Goal: Task Accomplishment & Management: Use online tool/utility

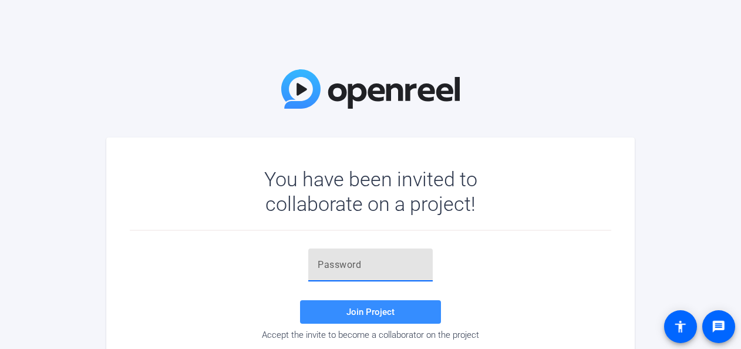
click at [394, 264] on input "text" at bounding box center [371, 265] width 106 height 14
paste input "]K(a(,"
type input "]K(a(,"
click at [381, 314] on span "Join Project" at bounding box center [371, 312] width 48 height 11
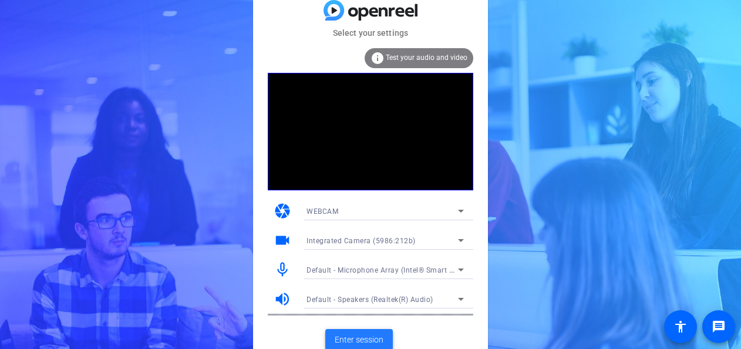
click at [359, 331] on span at bounding box center [359, 339] width 68 height 28
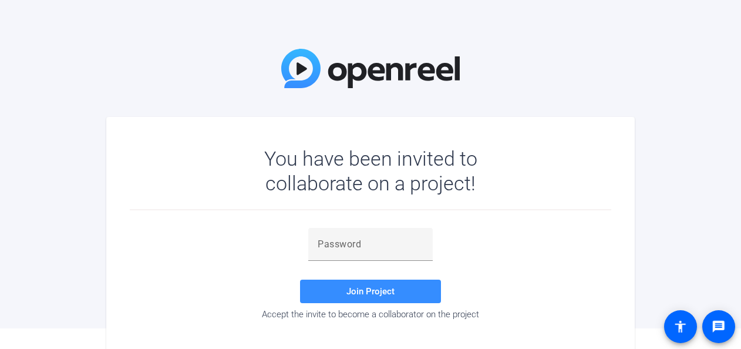
scroll to position [41, 0]
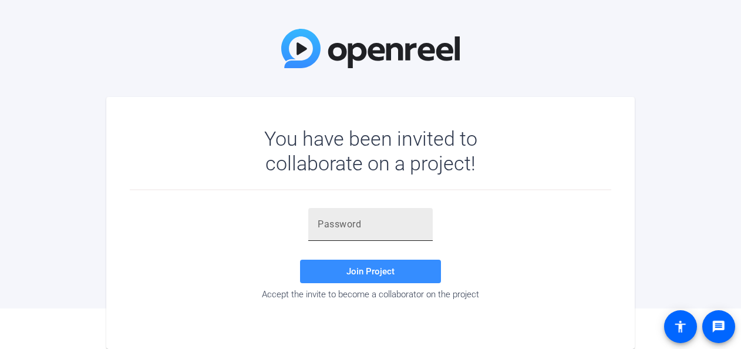
click at [374, 217] on input "text" at bounding box center [371, 224] width 106 height 14
paste input "]K(a(,"
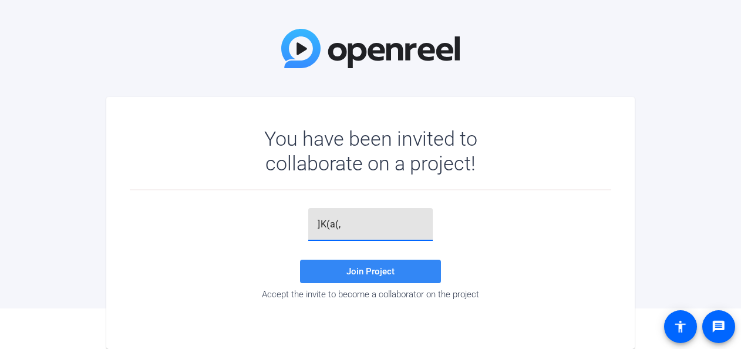
type input "]K(a(,"
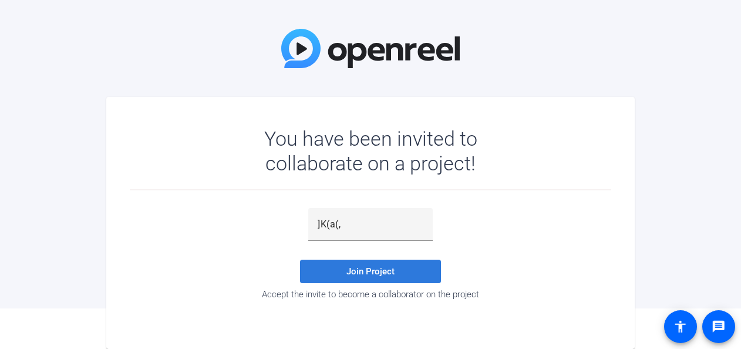
click at [366, 273] on span "Join Project" at bounding box center [371, 271] width 48 height 11
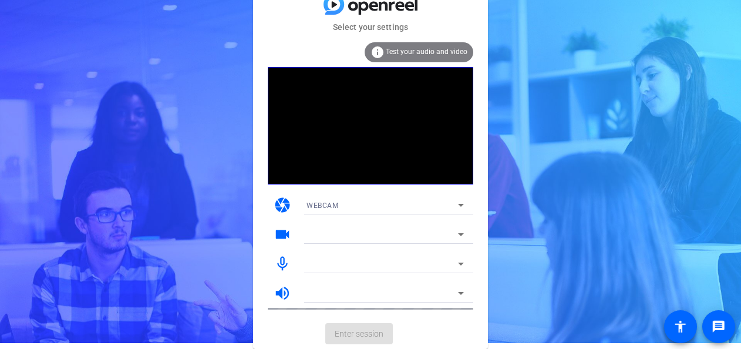
scroll to position [6, 0]
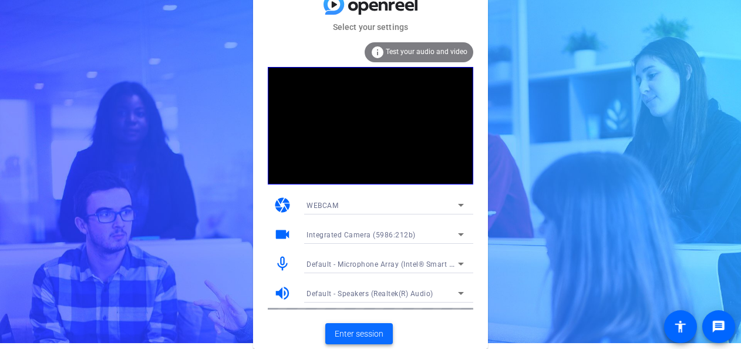
click at [352, 328] on span "Enter session" at bounding box center [359, 334] width 49 height 12
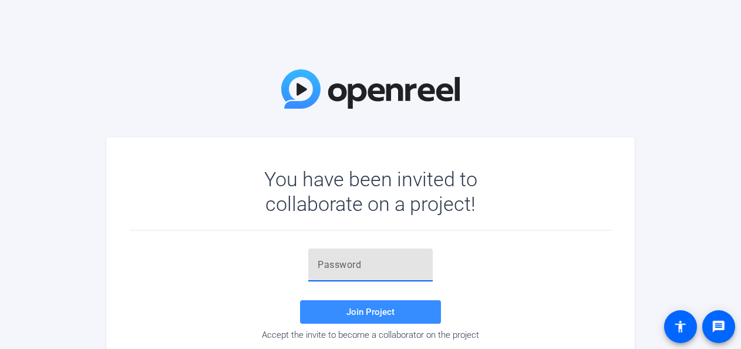
click at [354, 264] on input "text" at bounding box center [371, 265] width 106 height 14
paste input "]K(a(,"
type input "]K(a(,"
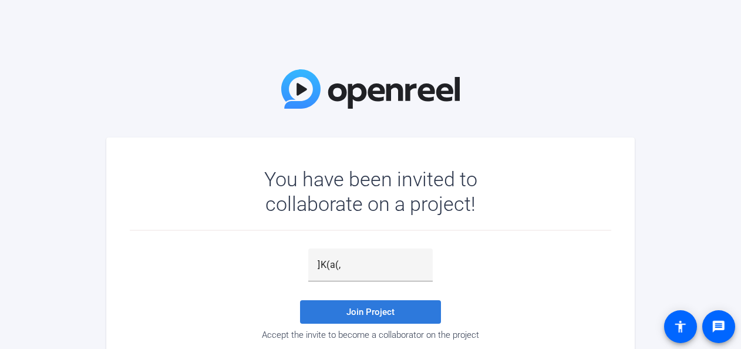
click at [355, 310] on span "Join Project" at bounding box center [371, 312] width 48 height 11
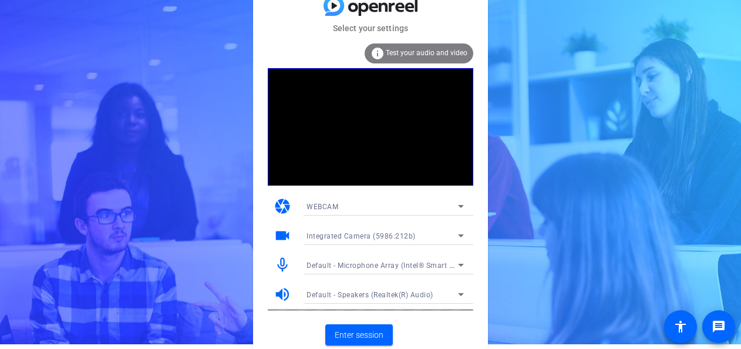
scroll to position [6, 0]
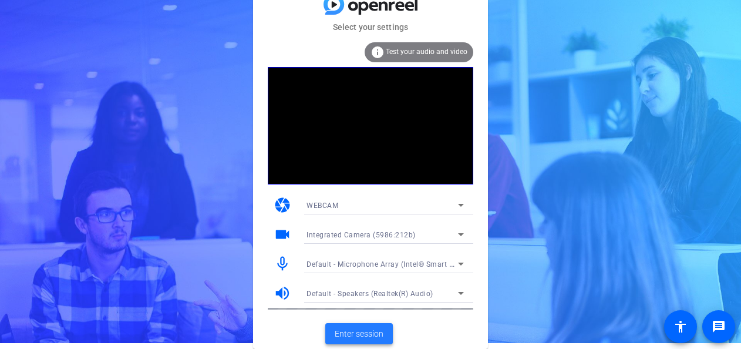
click at [351, 331] on span "Enter session" at bounding box center [359, 334] width 49 height 12
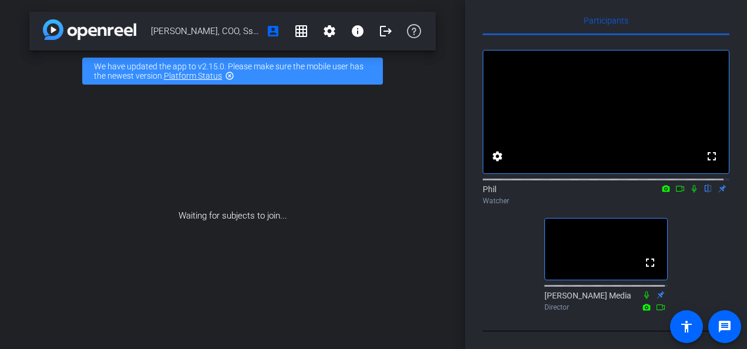
scroll to position [28, 0]
